Goal: Task Accomplishment & Management: Manage account settings

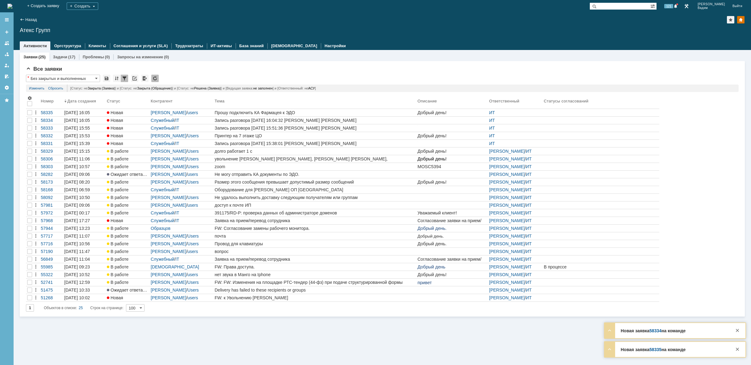
click at [12, 4] on img at bounding box center [9, 6] width 5 height 5
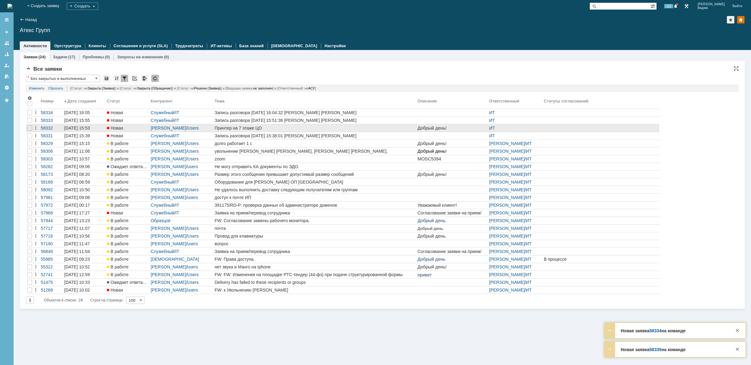
click at [288, 128] on div "Принтер на 7 этаже ЦО" at bounding box center [314, 128] width 200 height 5
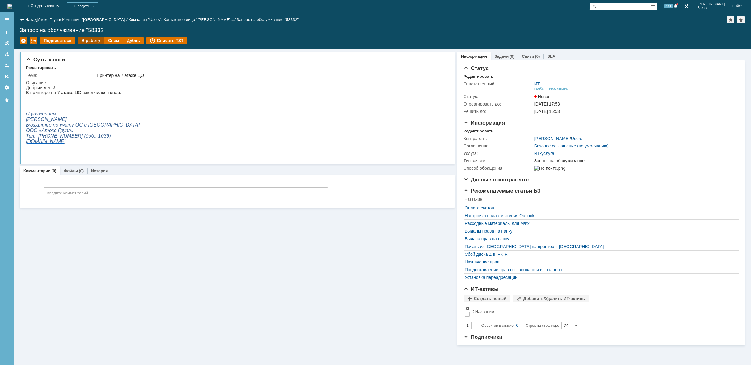
click at [90, 40] on div "В работу" at bounding box center [91, 40] width 26 height 7
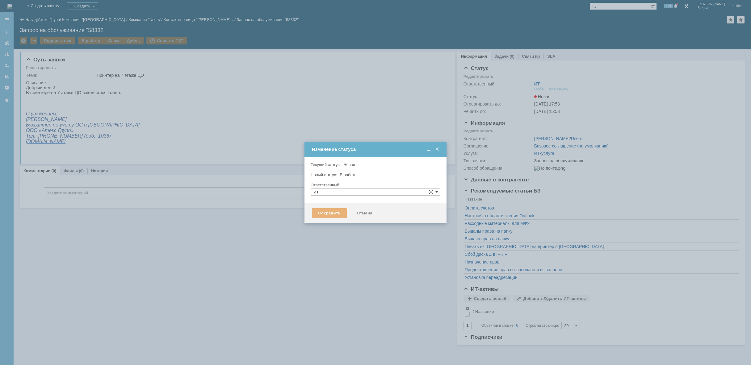
type input "[PERSON_NAME]"
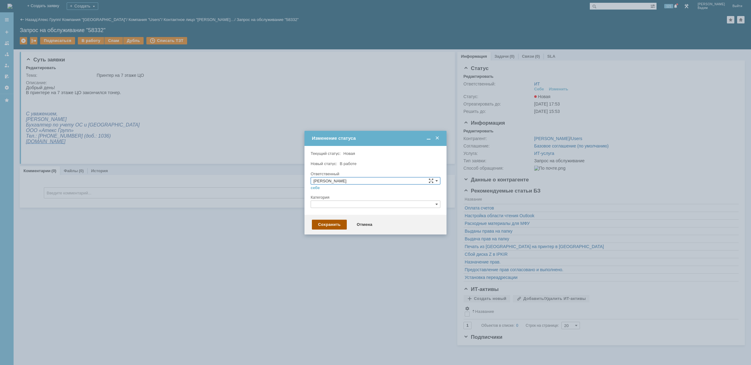
click at [324, 226] on div "Сохранить" at bounding box center [329, 225] width 35 height 10
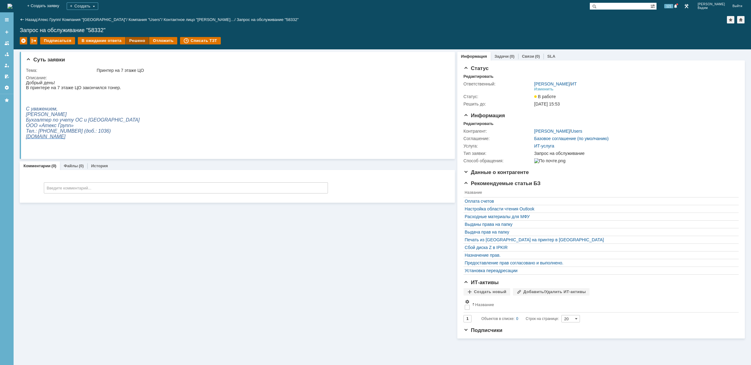
click at [132, 41] on div "Решено" at bounding box center [137, 40] width 23 height 7
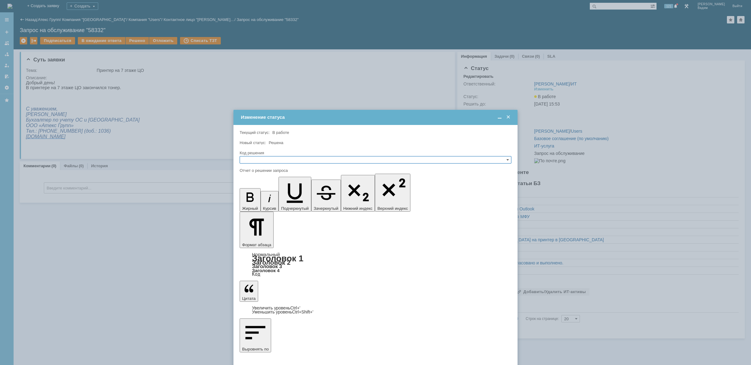
click at [268, 161] on input "text" at bounding box center [375, 159] width 272 height 7
click at [264, 191] on span "Решено" at bounding box center [375, 189] width 266 height 5
type input "Решено"
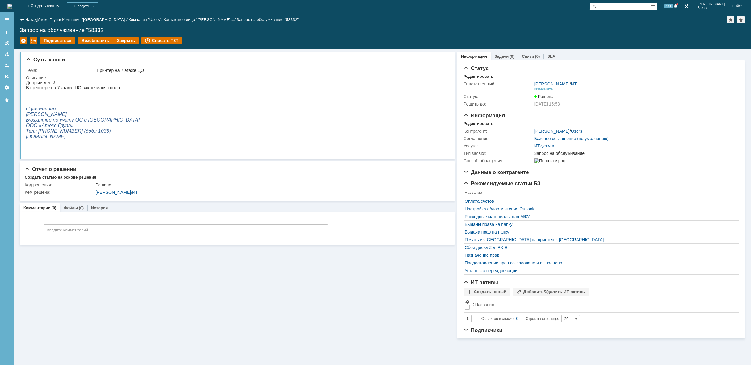
click at [12, 4] on img at bounding box center [9, 6] width 5 height 5
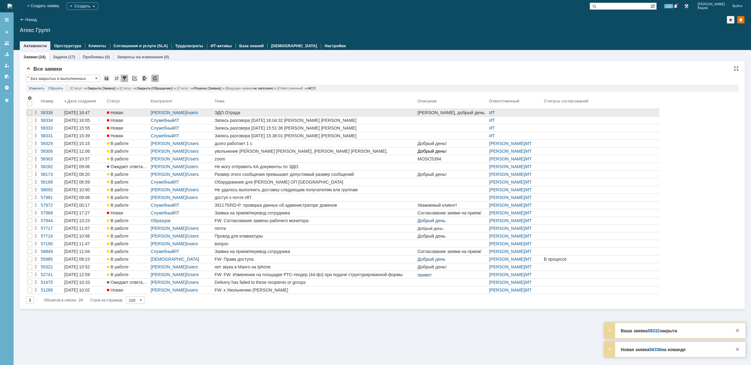
click at [265, 111] on div "ЭДО Отрада" at bounding box center [314, 112] width 200 height 5
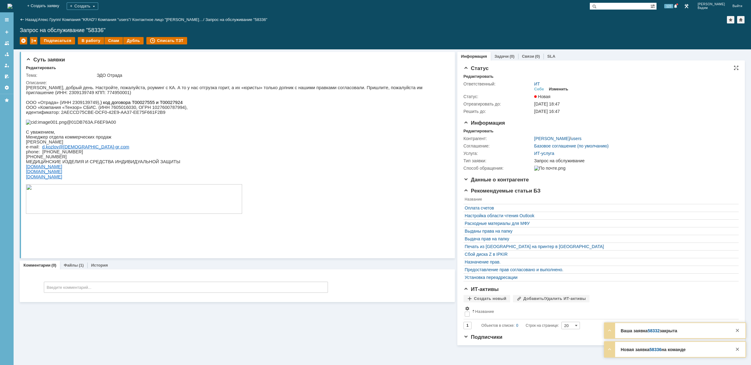
click at [563, 89] on div "Изменить" at bounding box center [558, 89] width 19 height 5
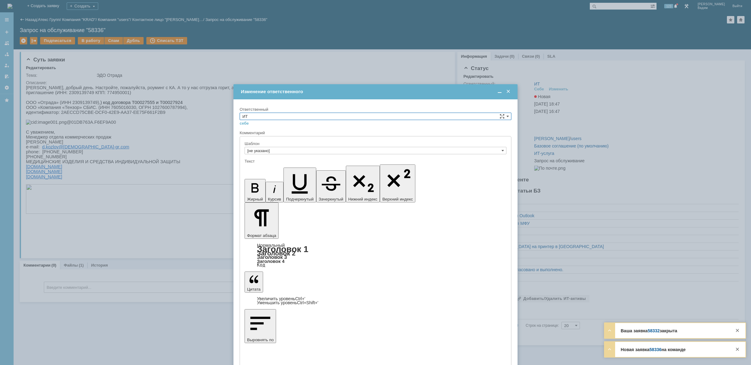
click at [464, 115] on input "ИТ" at bounding box center [375, 116] width 272 height 7
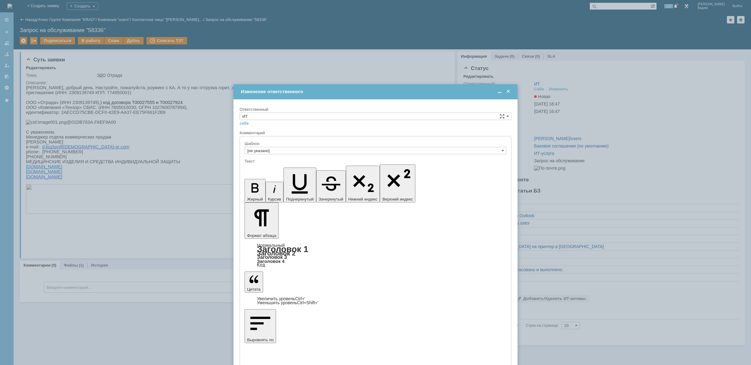
click at [346, 167] on span "АСУ" at bounding box center [375, 167] width 266 height 5
type input "АСУ"
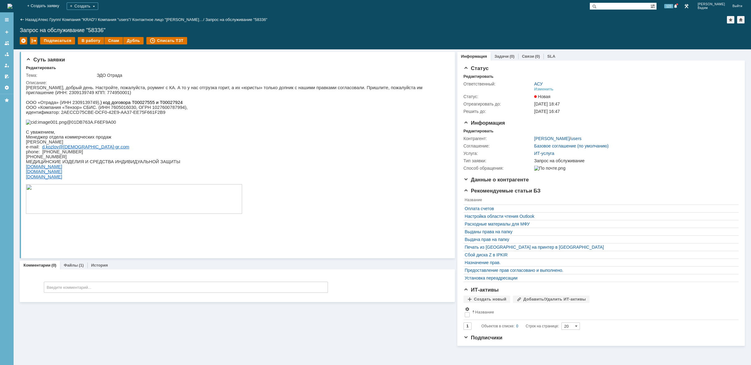
click at [12, 5] on img at bounding box center [9, 6] width 5 height 5
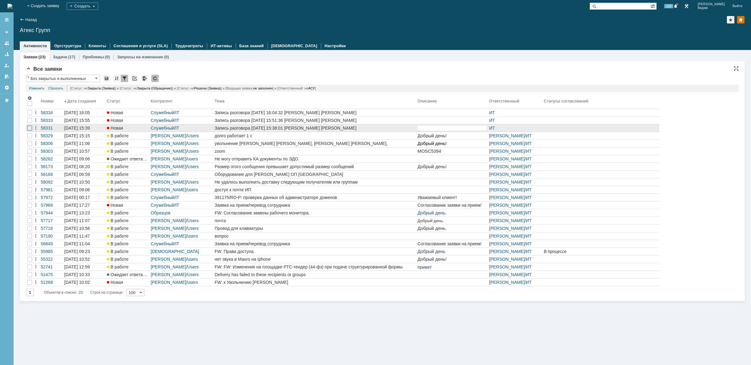
click at [31, 126] on div at bounding box center [29, 128] width 5 height 5
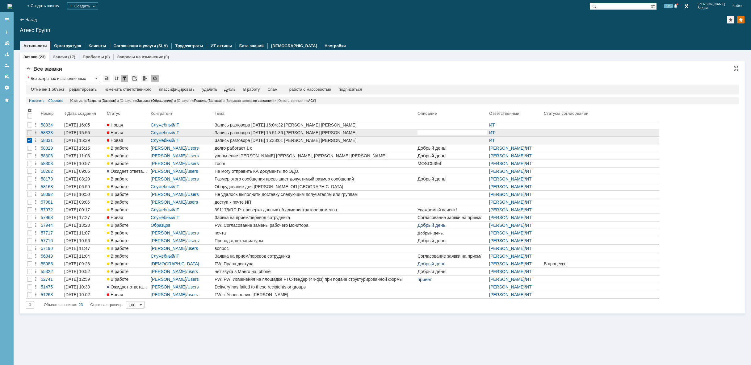
click at [31, 130] on div at bounding box center [29, 132] width 7 height 7
click at [29, 125] on div at bounding box center [29, 125] width 5 height 5
click at [201, 88] on div "удалить" at bounding box center [196, 89] width 15 height 5
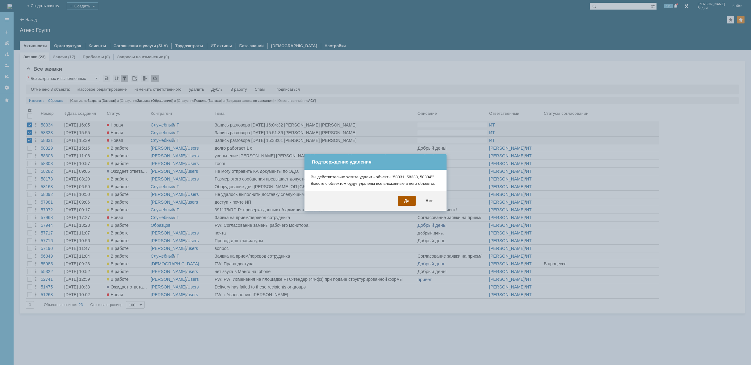
click at [406, 202] on div "Да" at bounding box center [407, 201] width 18 height 10
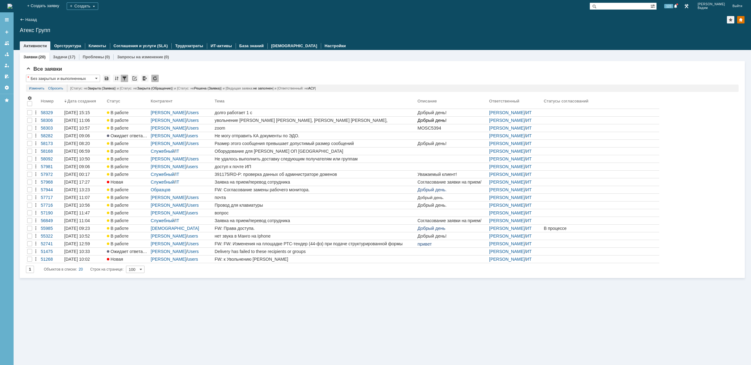
click at [322, 316] on div "Заявки (20) Задачи (17) Проблемы (0) Запросы на изменение (0) Все заявки * Без …" at bounding box center [382, 207] width 737 height 315
click at [12, 5] on img at bounding box center [9, 6] width 5 height 5
click at [12, 4] on img at bounding box center [9, 6] width 5 height 5
click at [12, 6] on img at bounding box center [9, 6] width 5 height 5
